Goal: Find specific page/section: Find specific page/section

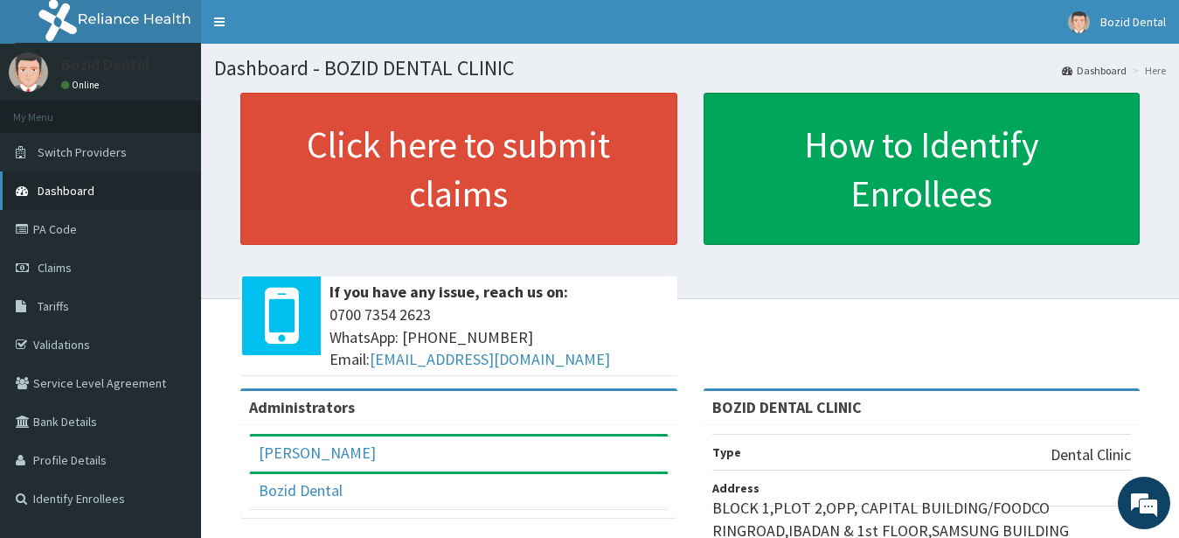
click at [158, 188] on link "Dashboard" at bounding box center [100, 190] width 201 height 38
click at [141, 219] on link "PA Code" at bounding box center [100, 229] width 201 height 38
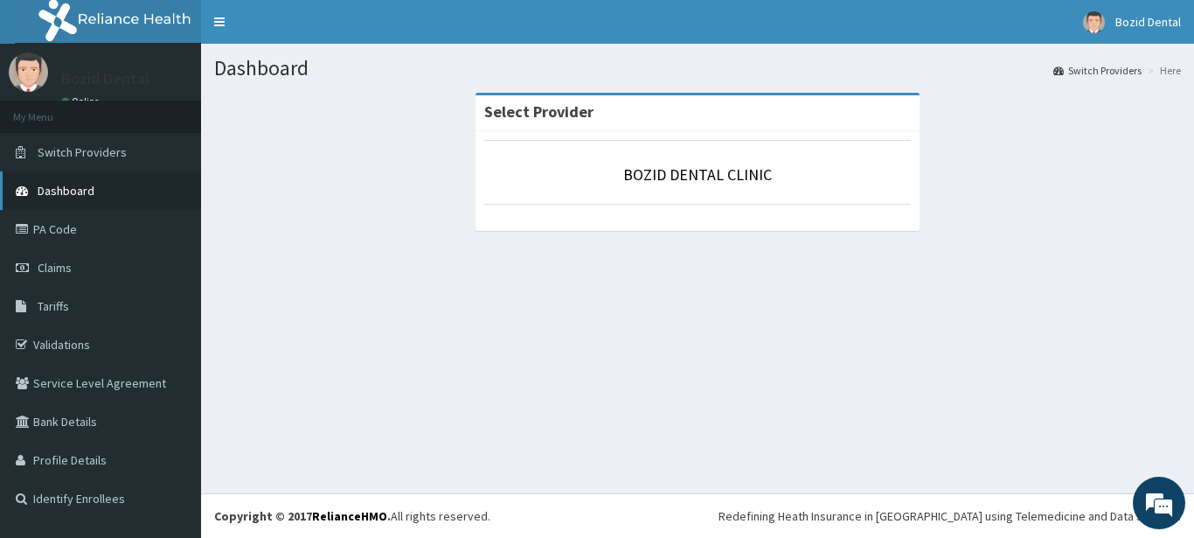
click at [147, 184] on link "Dashboard" at bounding box center [100, 190] width 201 height 38
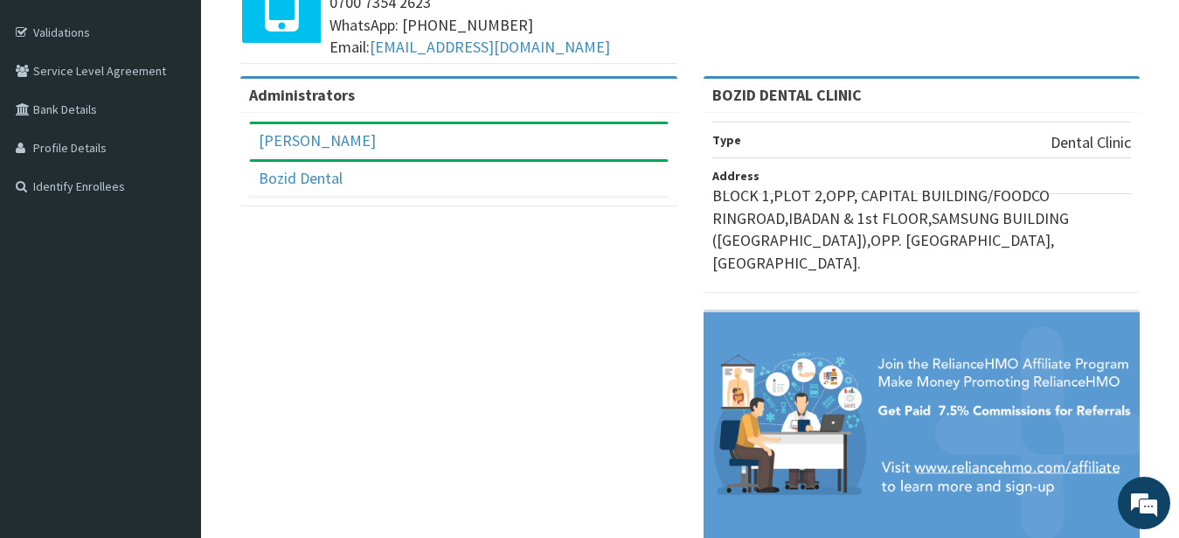
scroll to position [341, 0]
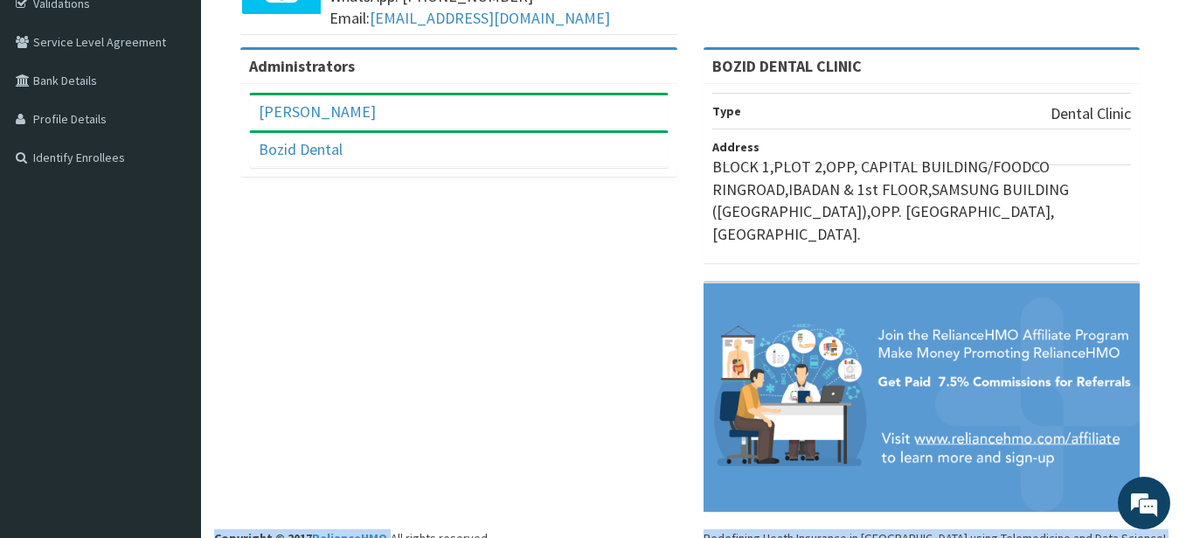
drag, startPoint x: 1189, startPoint y: 524, endPoint x: 746, endPoint y: 441, distance: 450.7
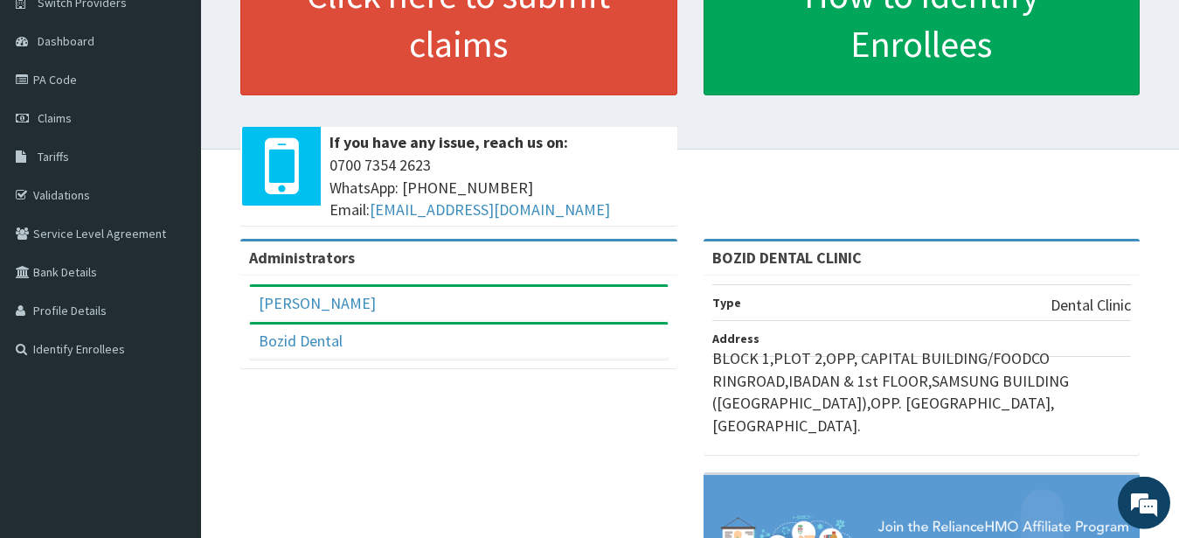
scroll to position [118, 0]
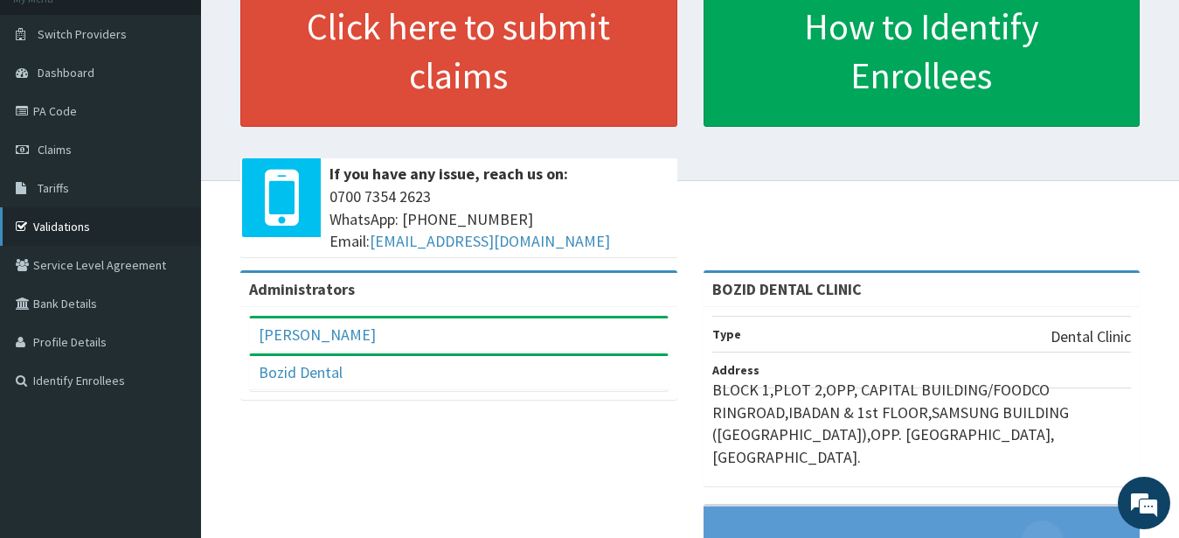
click at [75, 229] on link "Validations" at bounding box center [100, 226] width 201 height 38
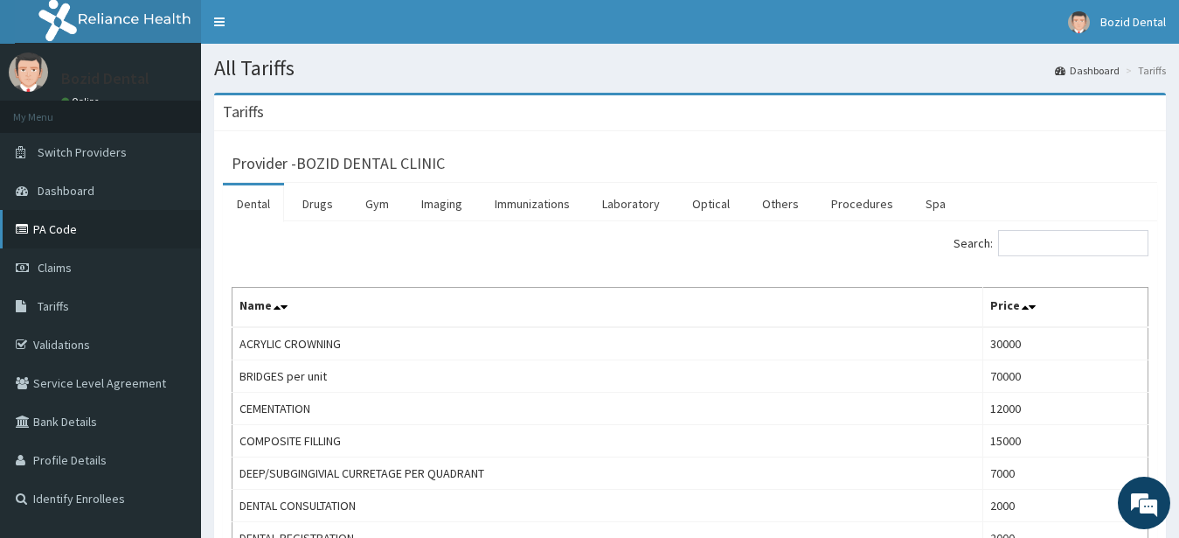
click at [135, 223] on link "PA Code" at bounding box center [100, 229] width 201 height 38
